Goal: Task Accomplishment & Management: Use online tool/utility

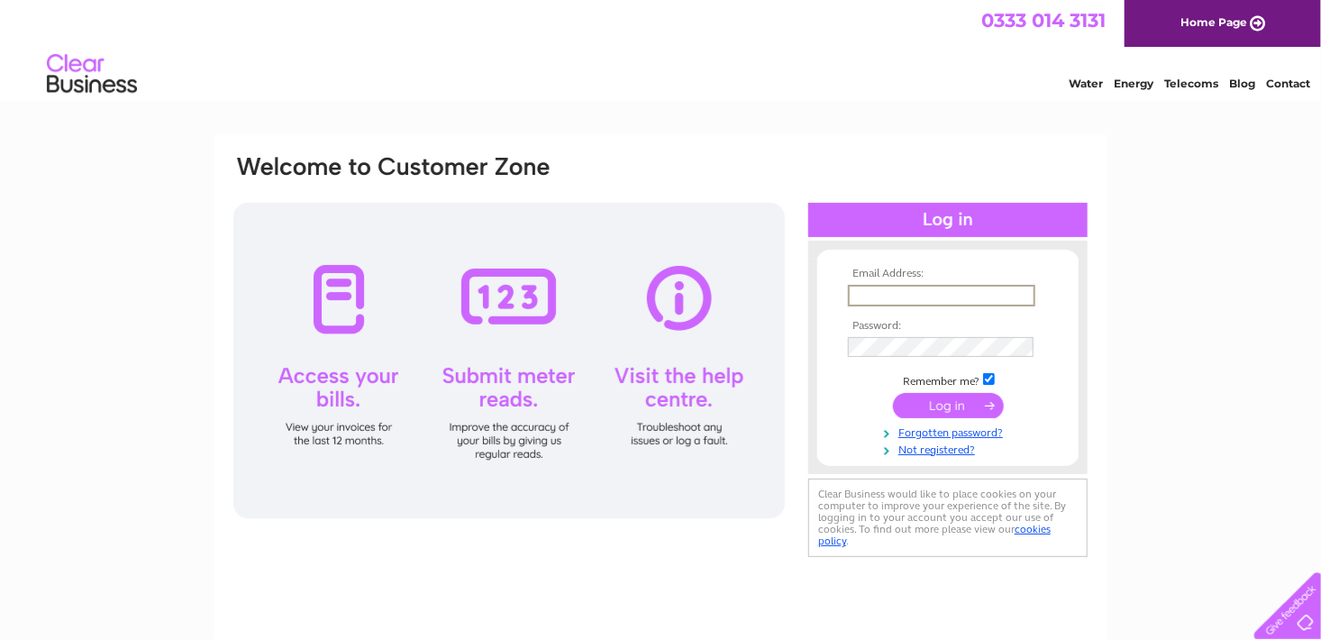
type input "rosiefarquhar@btinternet.com"
click at [952, 413] on input "submit" at bounding box center [948, 403] width 111 height 25
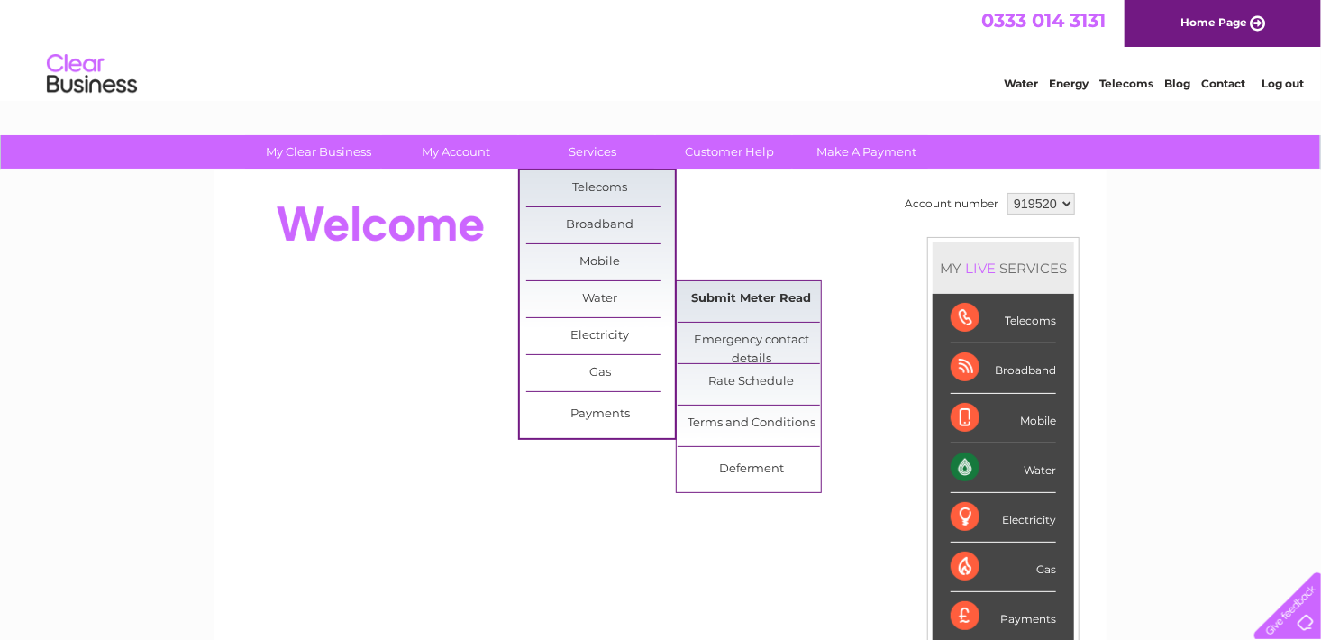
click at [769, 301] on link "Submit Meter Read" at bounding box center [752, 299] width 149 height 36
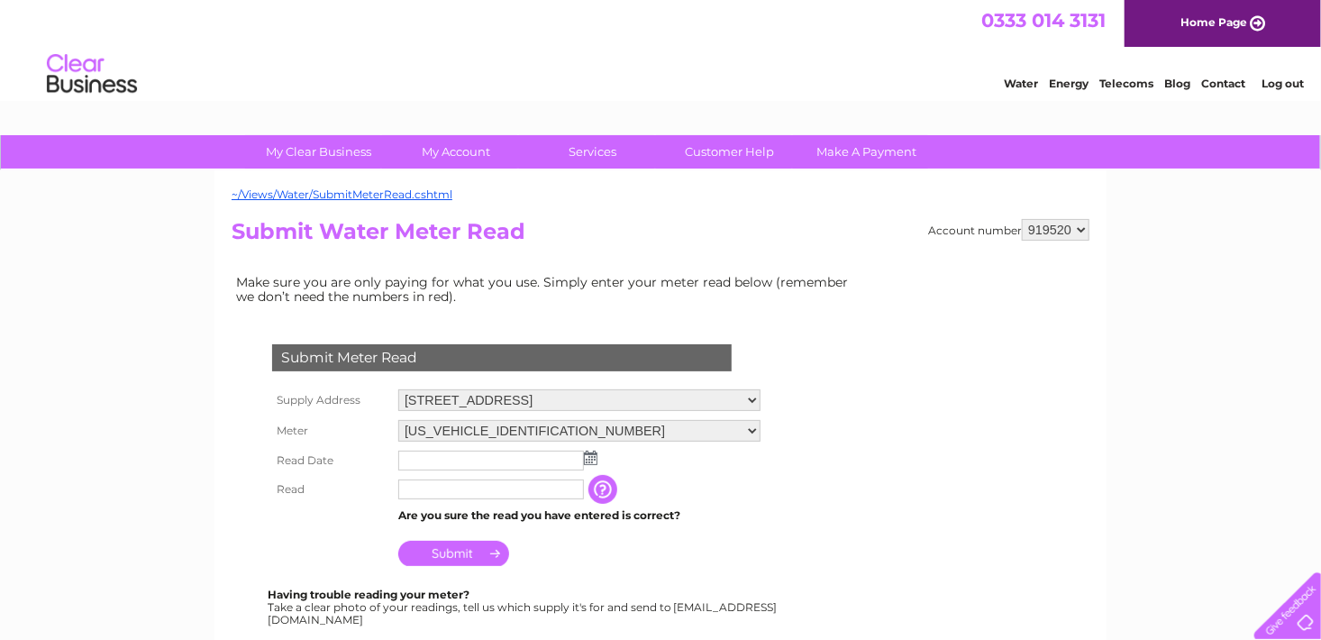
click at [589, 461] on img at bounding box center [591, 458] width 14 height 14
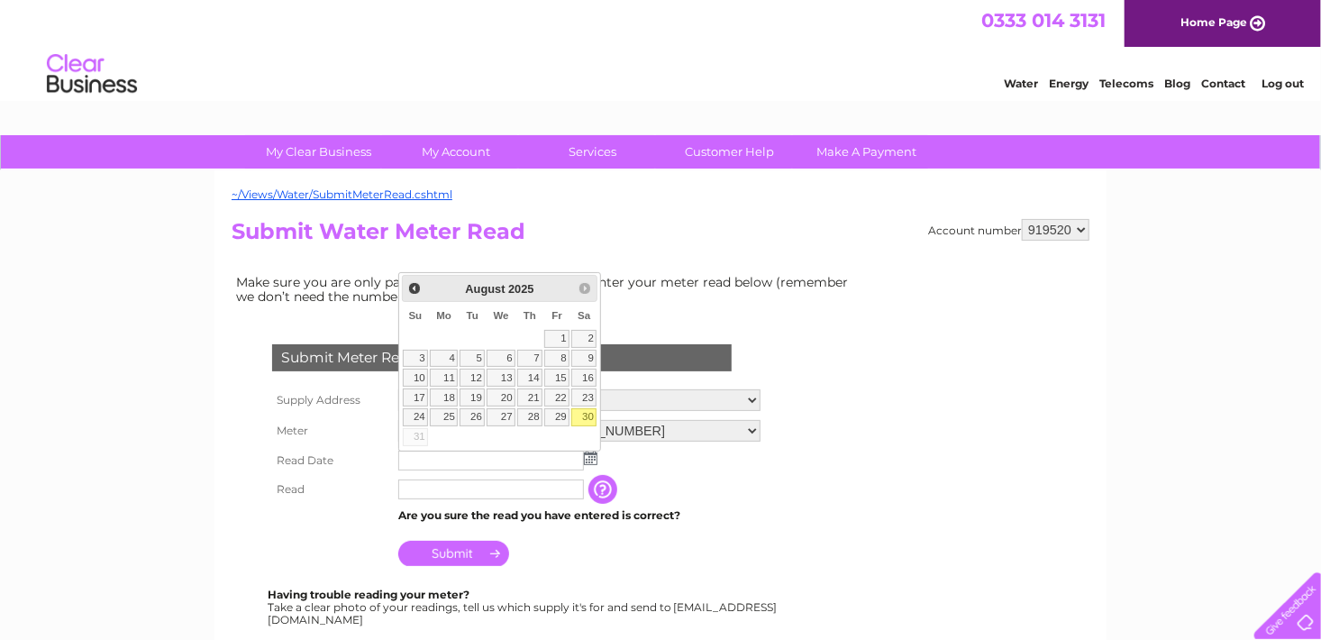
click at [587, 413] on link "30" at bounding box center [583, 417] width 25 height 18
type input "2025/08/30"
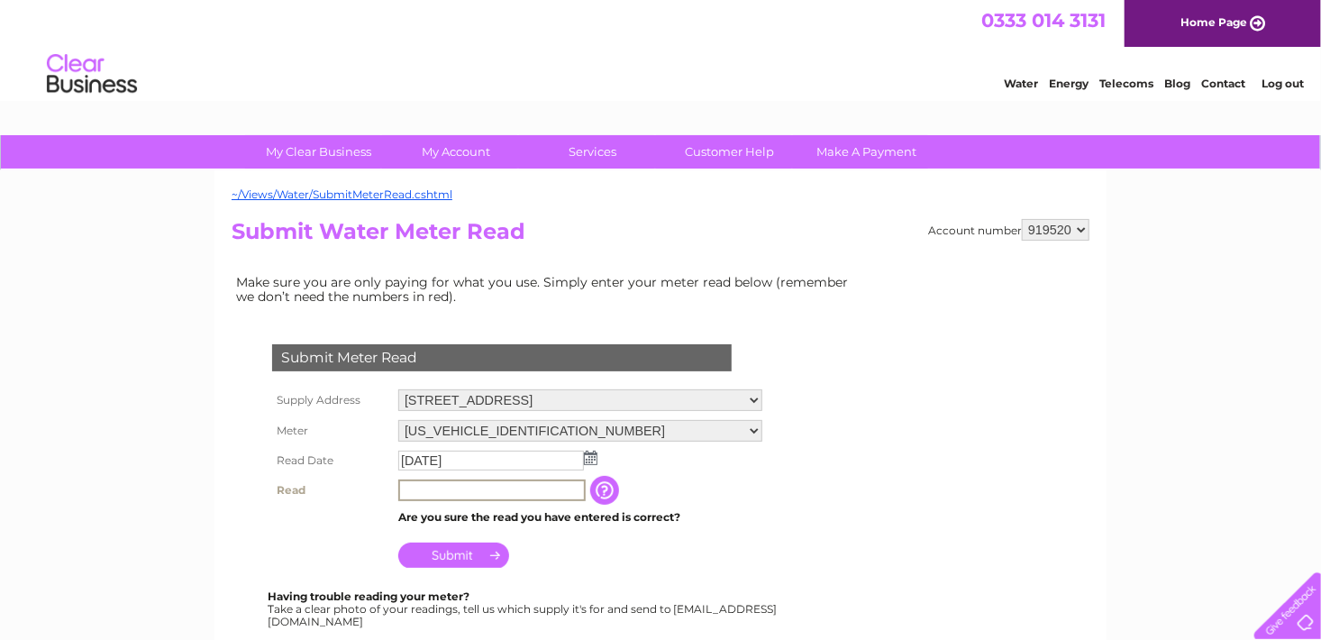
click at [445, 491] on input "text" at bounding box center [491, 490] width 187 height 22
type input "853"
click at [450, 555] on input "Submit" at bounding box center [453, 555] width 111 height 25
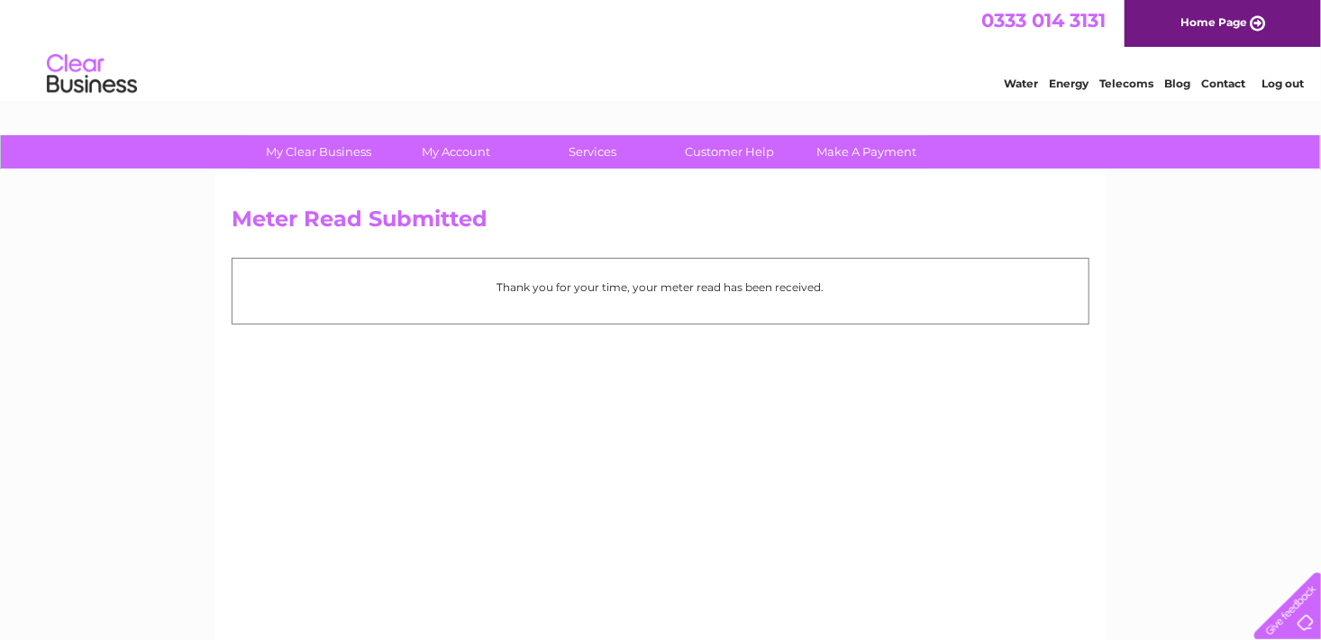
drag, startPoint x: 0, startPoint y: 0, endPoint x: 521, endPoint y: 503, distance: 724.0
click at [521, 503] on div "Meter Read Submitted Thank you for your time, your meter read has been received." at bounding box center [660, 422] width 892 height 505
click at [1288, 85] on link "Log out" at bounding box center [1283, 84] width 42 height 14
